Goal: Find specific page/section: Find specific page/section

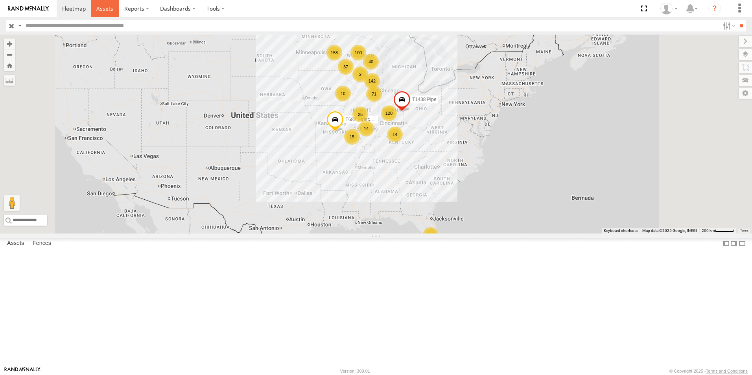
click at [105, 9] on span at bounding box center [104, 8] width 17 height 7
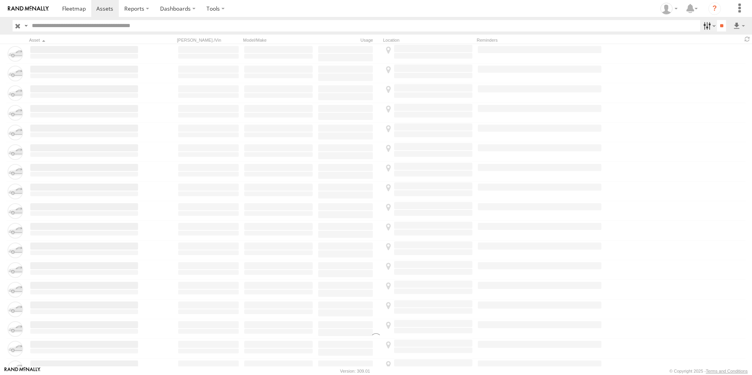
click at [710, 26] on label at bounding box center [708, 25] width 17 height 11
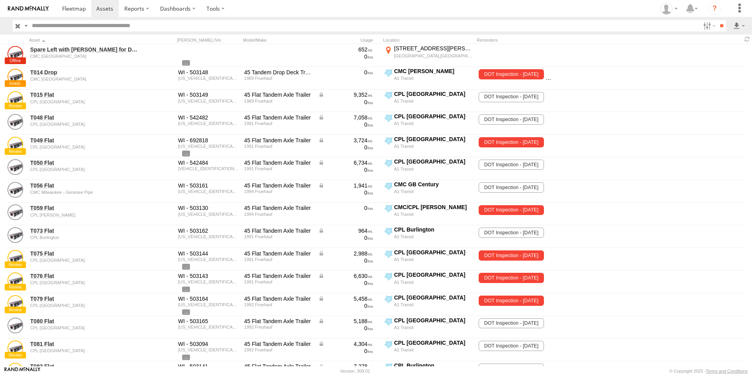
click at [0, 0] on span "A1 Transit Shop" at bounding box center [0, 0] width 0 height 0
click at [0, 0] on span "CMC Marathon" at bounding box center [0, 0] width 0 height 0
click at [0, 0] on span "CMC [GEOGRAPHIC_DATA]" at bounding box center [0, 0] width 0 height 0
click at [717, 26] on input "**" at bounding box center [721, 25] width 9 height 11
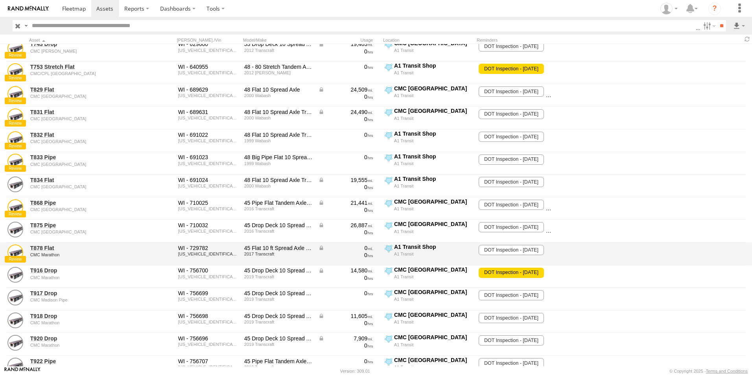
scroll to position [1539, 0]
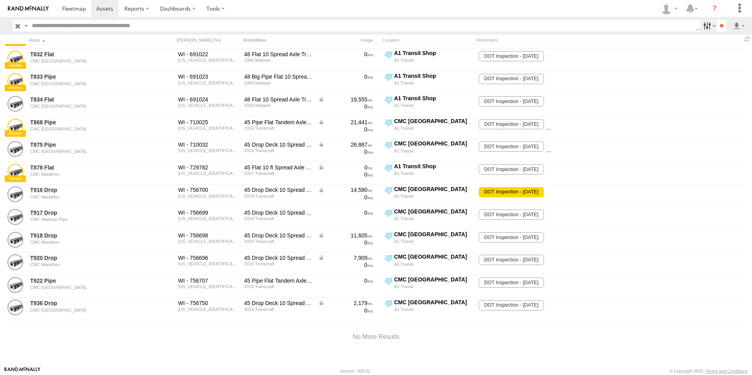
click at [710, 26] on label at bounding box center [708, 25] width 17 height 11
click at [0, 0] on span "A1 Transit Shop" at bounding box center [0, 0] width 0 height 0
click at [0, 0] on span "CMC Marathon" at bounding box center [0, 0] width 0 height 0
click at [0, 0] on span "CMC [GEOGRAPHIC_DATA]" at bounding box center [0, 0] width 0 height 0
click at [721, 26] on input "**" at bounding box center [721, 25] width 9 height 11
